Goal: Transaction & Acquisition: Download file/media

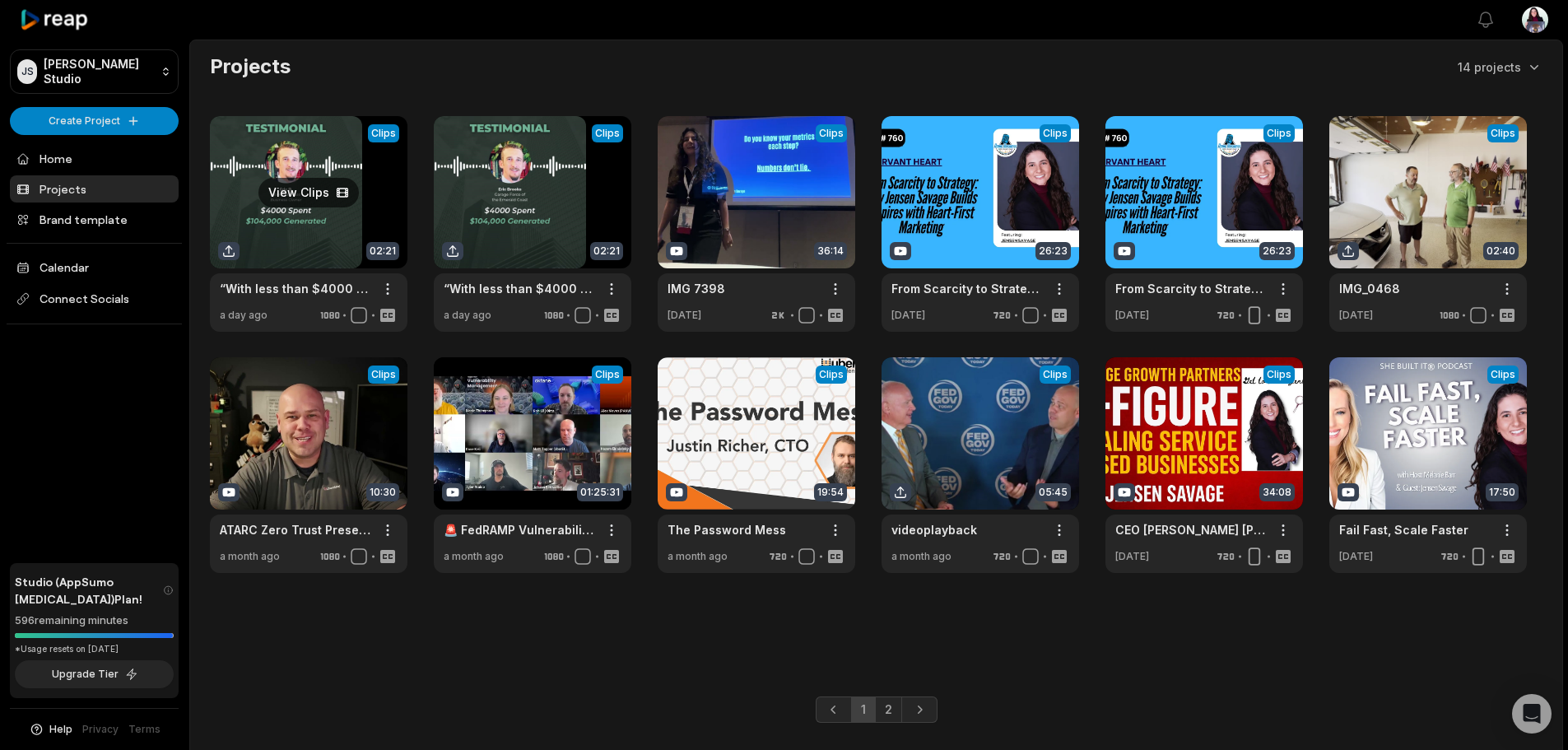
click at [325, 198] on link at bounding box center [309, 224] width 197 height 216
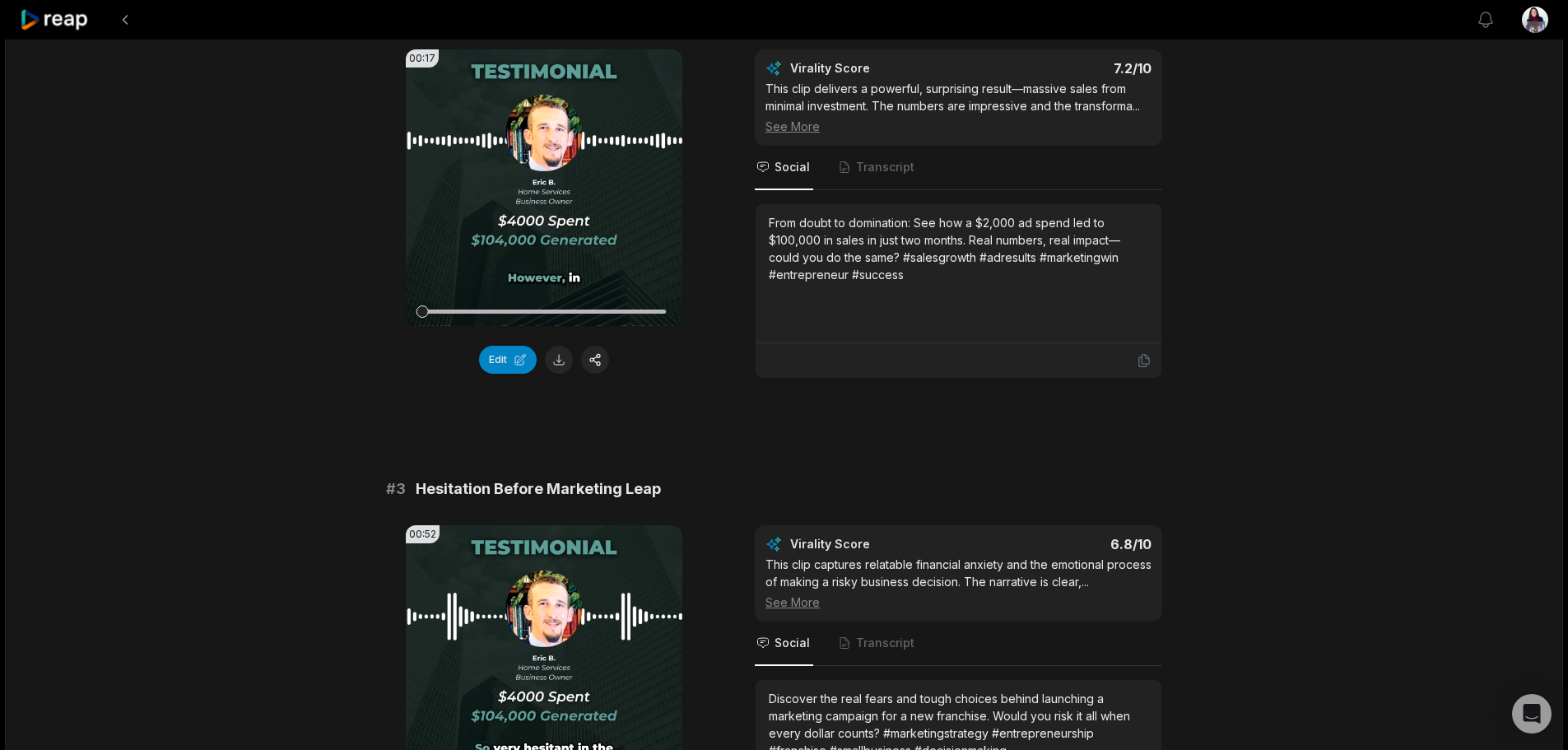
scroll to position [740, 0]
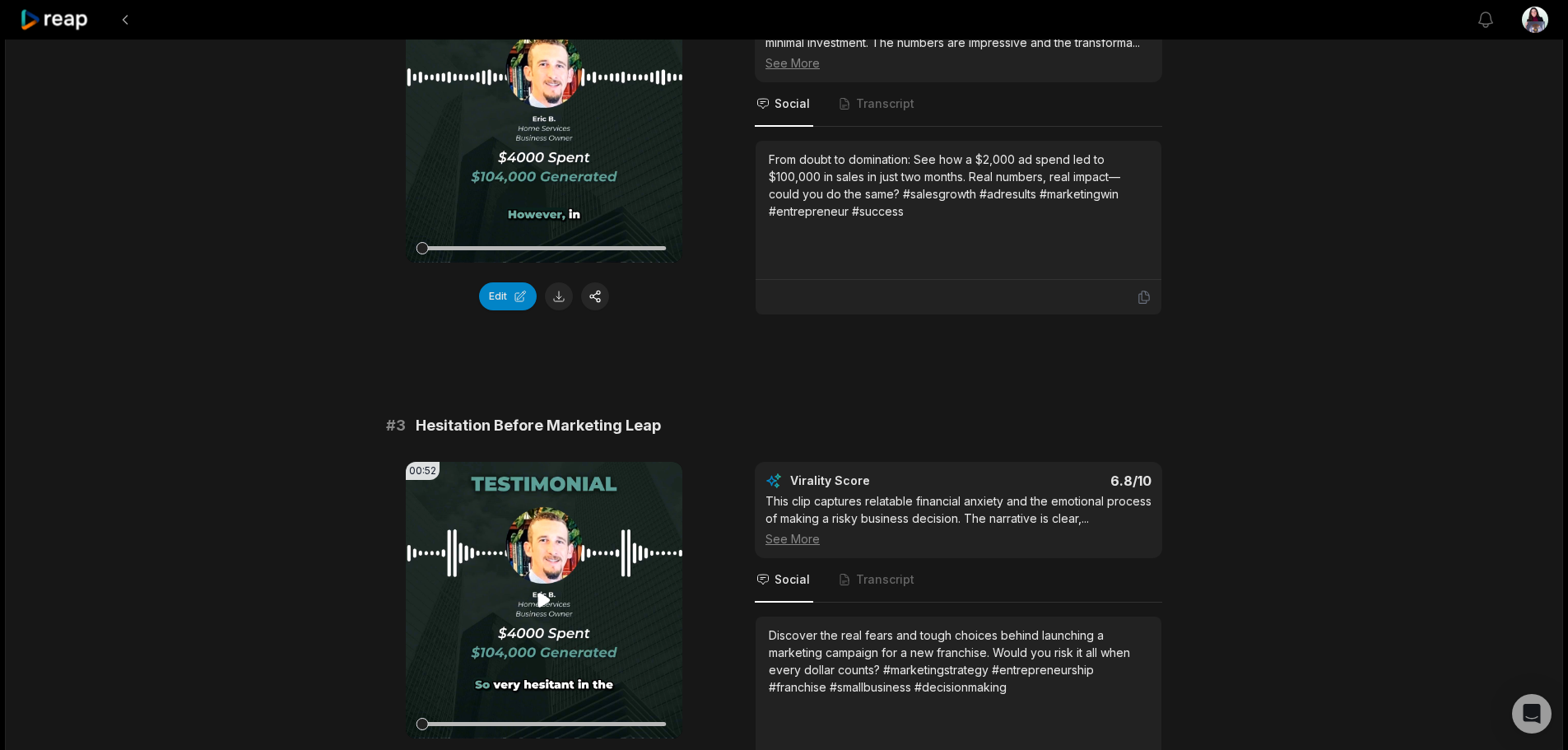
click at [537, 610] on icon at bounding box center [544, 600] width 20 height 20
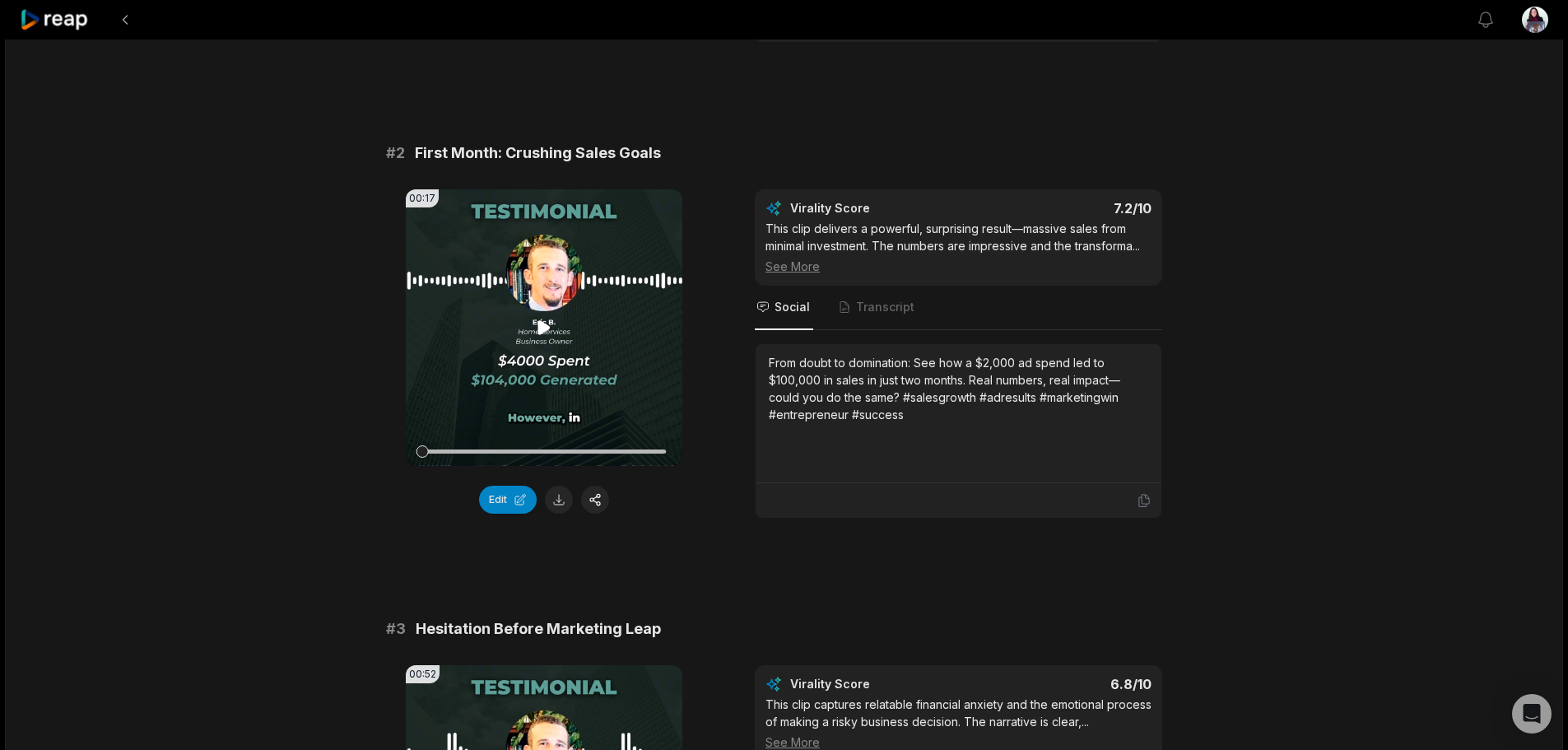
scroll to position [494, 0]
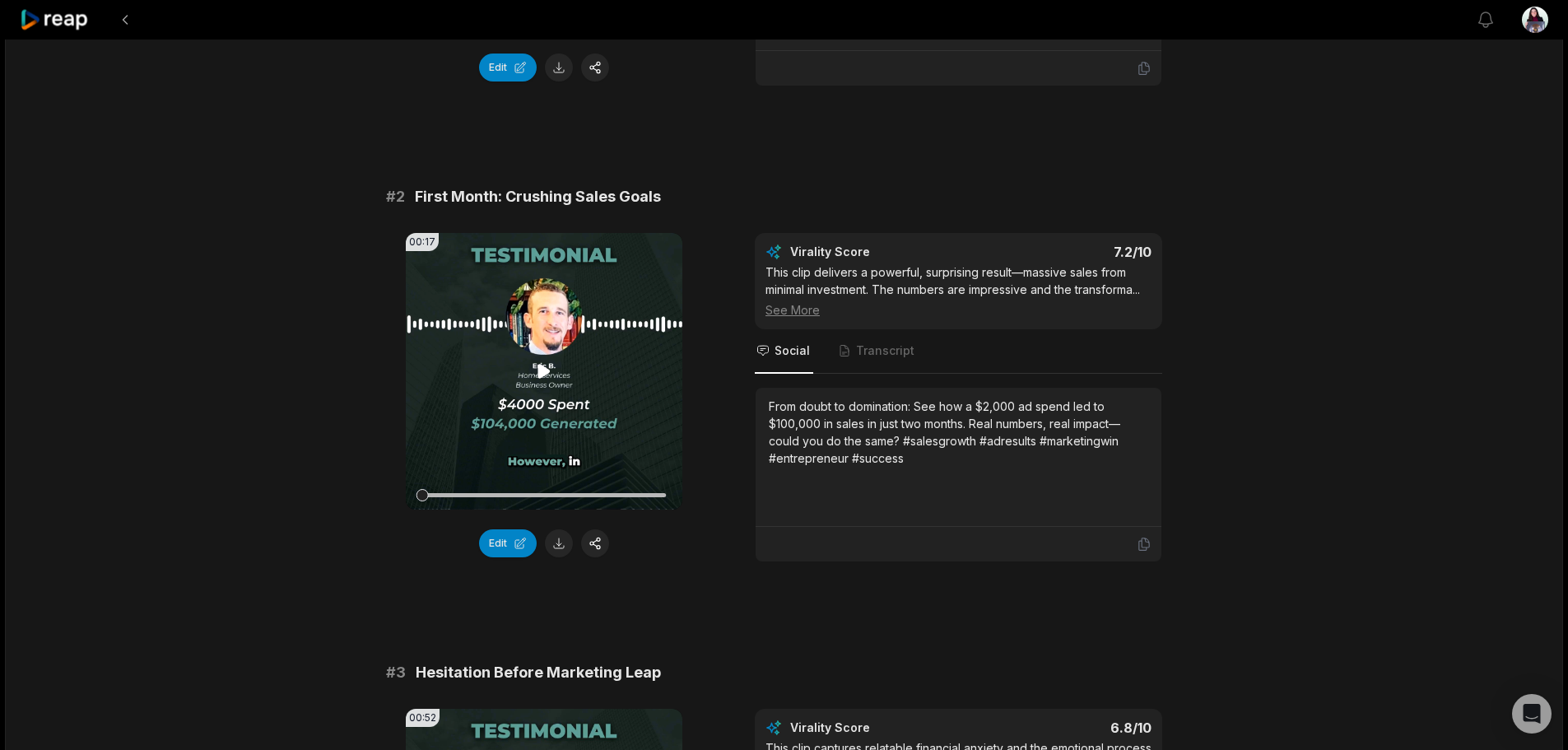
click at [552, 378] on icon at bounding box center [544, 372] width 20 height 20
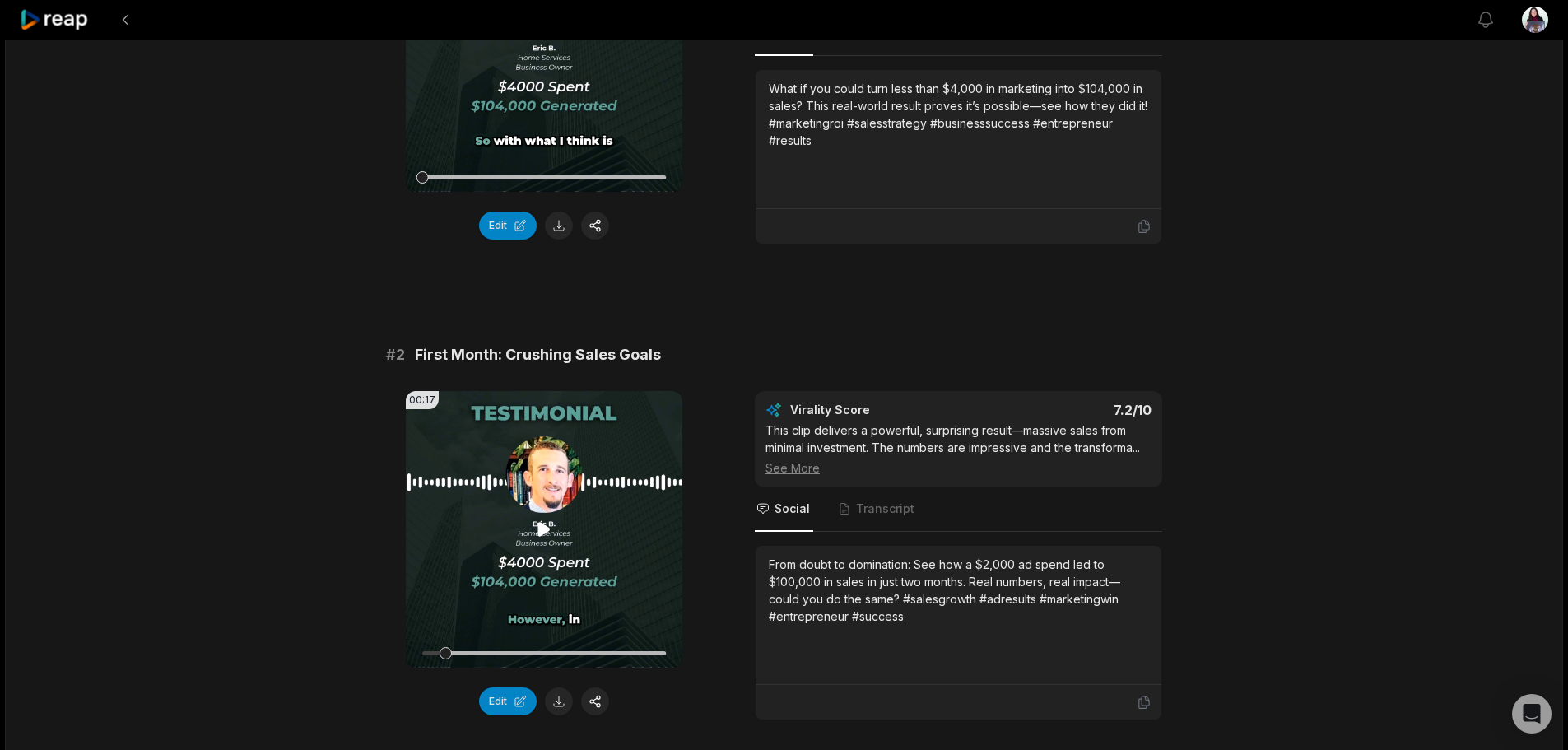
scroll to position [165, 0]
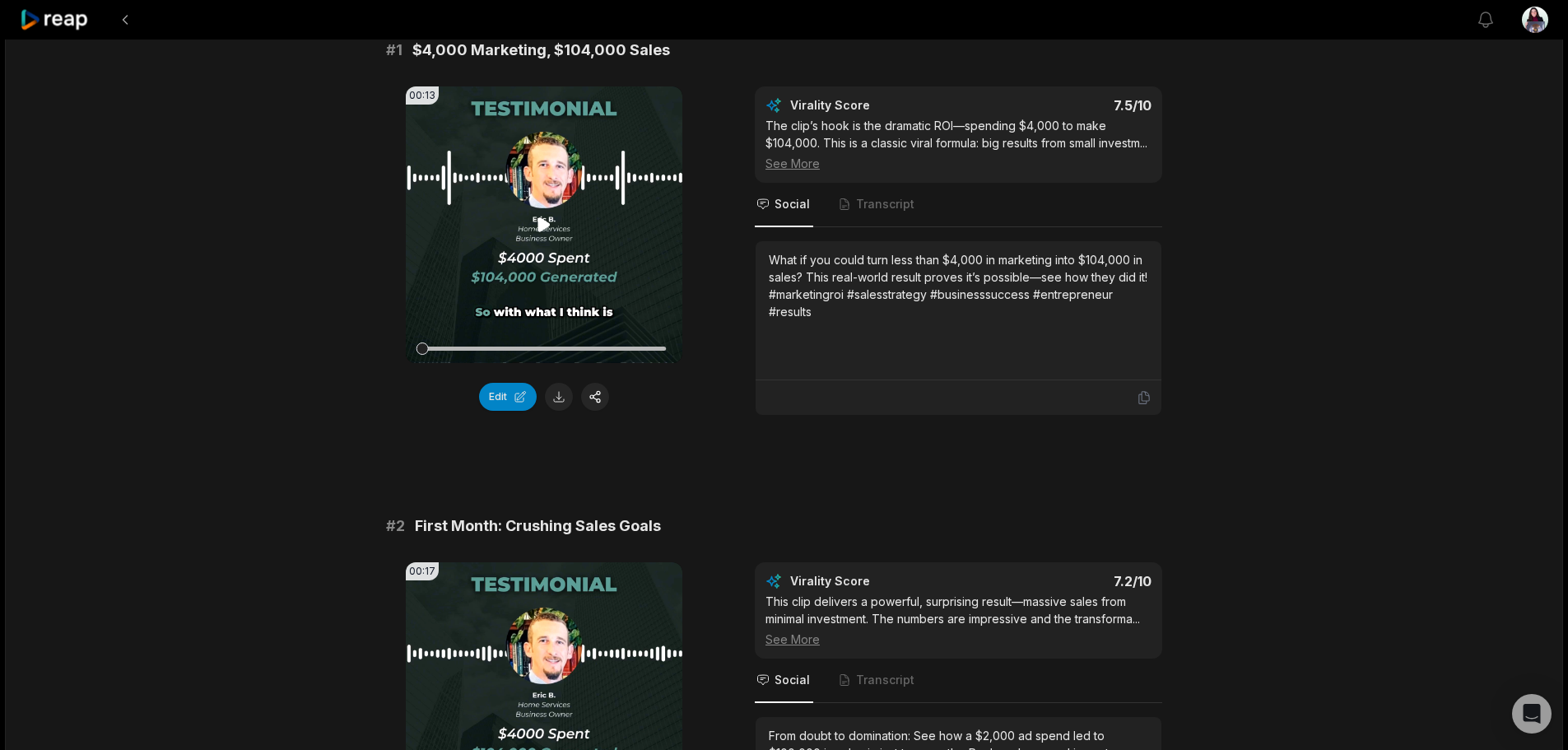
click at [546, 266] on video "Your browser does not support mp4 format." at bounding box center [544, 225] width 277 height 277
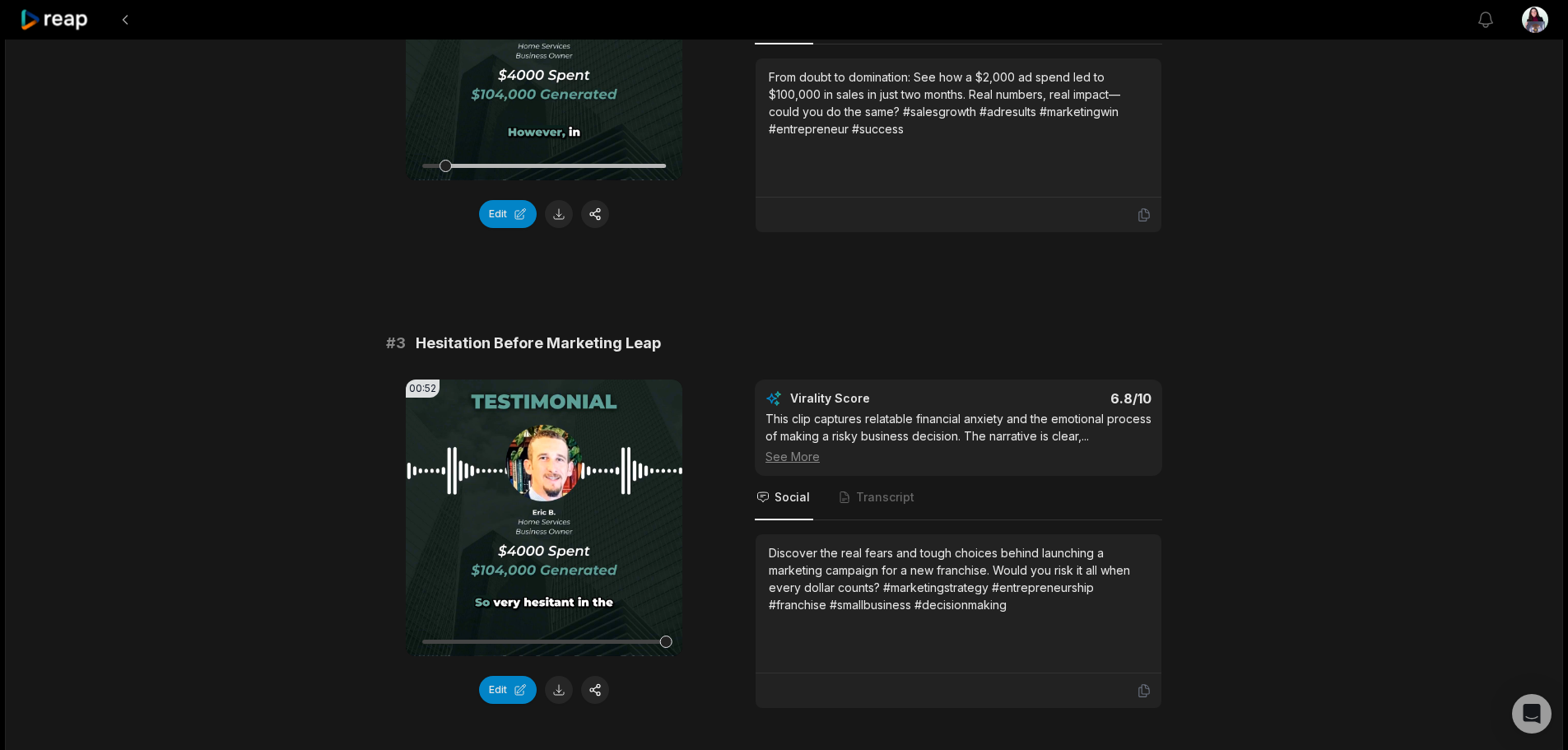
scroll to position [905, 0]
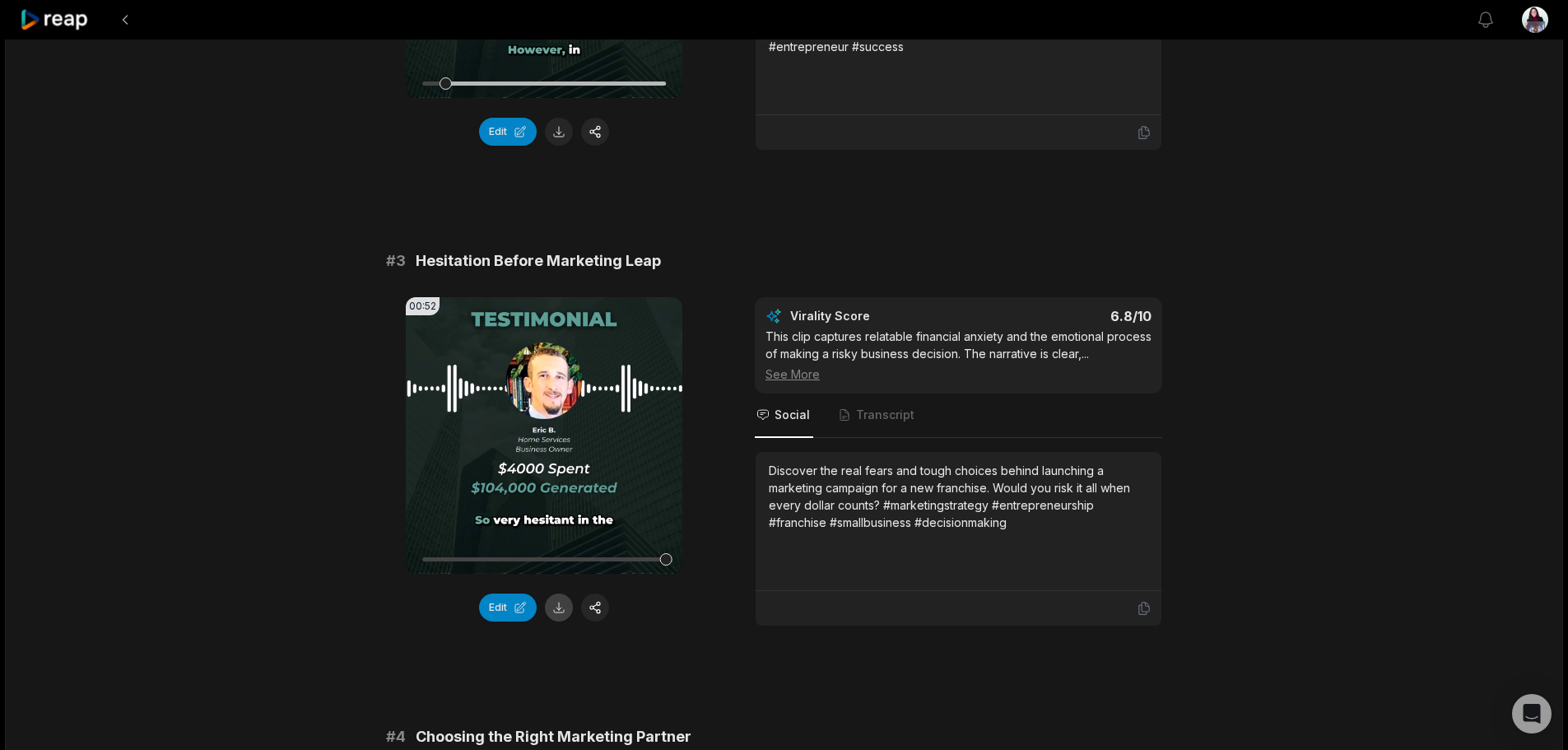
click at [566, 621] on button at bounding box center [559, 607] width 28 height 28
